Goal: Transaction & Acquisition: Obtain resource

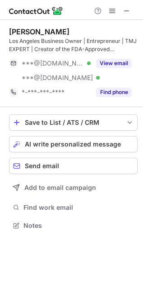
scroll to position [219, 143]
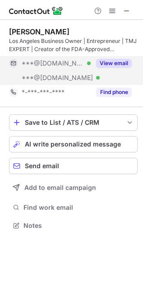
click at [127, 65] on button "View email" at bounding box center [114, 63] width 36 height 9
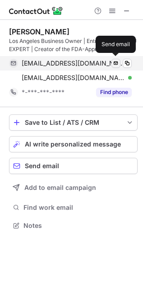
click at [118, 66] on span at bounding box center [116, 63] width 7 height 7
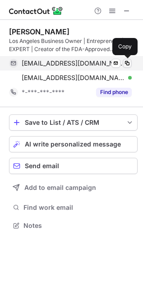
click at [131, 65] on button at bounding box center [127, 63] width 9 height 9
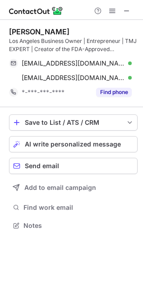
drag, startPoint x: 113, startPoint y: 94, endPoint x: 117, endPoint y: 99, distance: 6.7
click at [113, 94] on button "Find phone" at bounding box center [114, 92] width 36 height 9
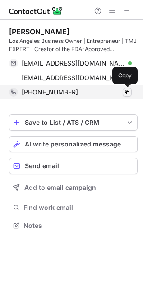
click at [130, 94] on span at bounding box center [127, 92] width 7 height 7
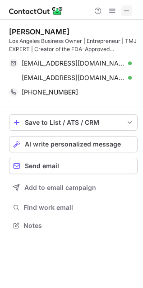
click at [126, 9] on span at bounding box center [126, 10] width 7 height 7
